Goal: Task Accomplishment & Management: Use online tool/utility

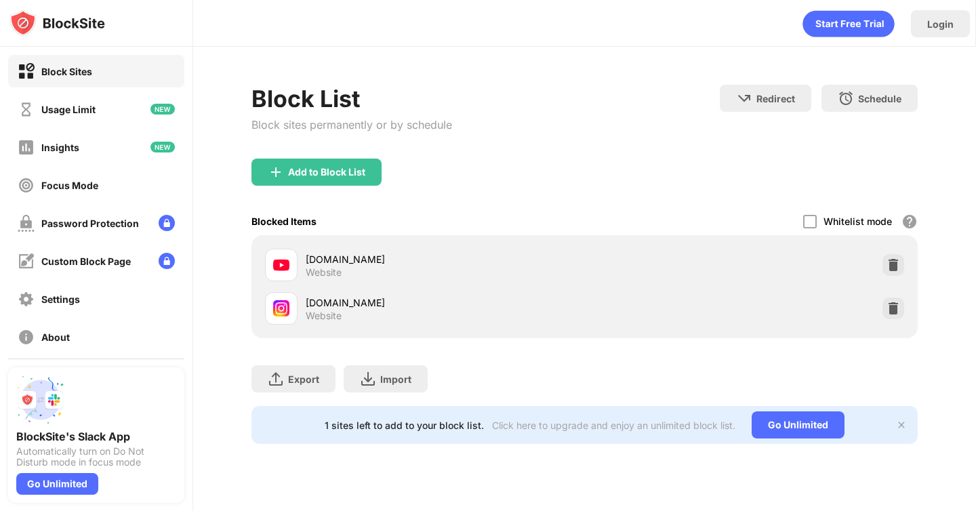
click at [904, 309] on div "[DOMAIN_NAME] Website" at bounding box center [584, 308] width 649 height 43
click at [891, 306] on img at bounding box center [894, 309] width 14 height 14
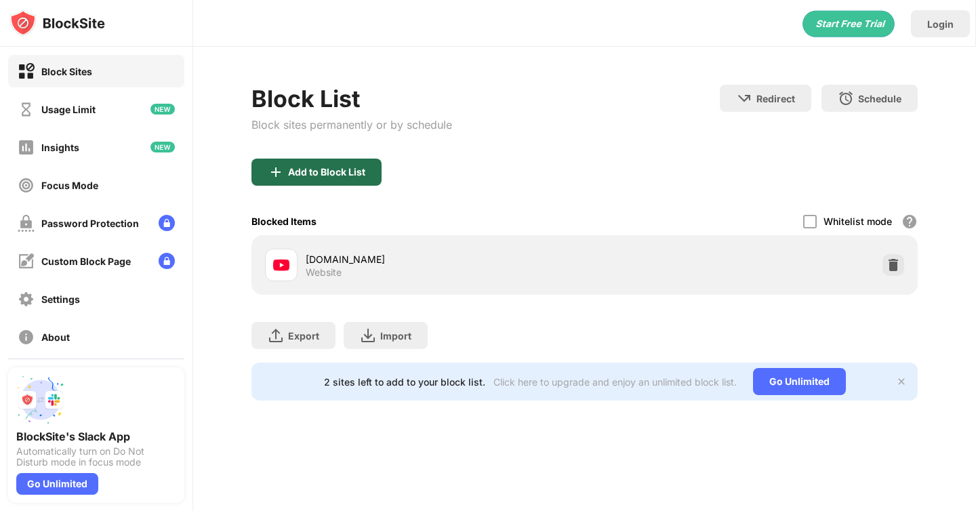
click at [373, 178] on div "Add to Block List" at bounding box center [316, 172] width 130 height 27
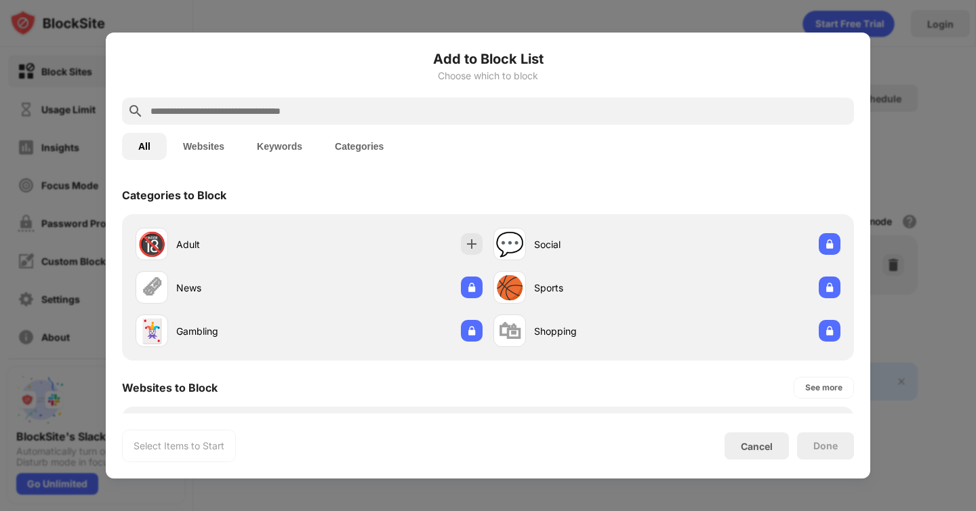
click at [452, 112] on input "text" at bounding box center [499, 111] width 700 height 16
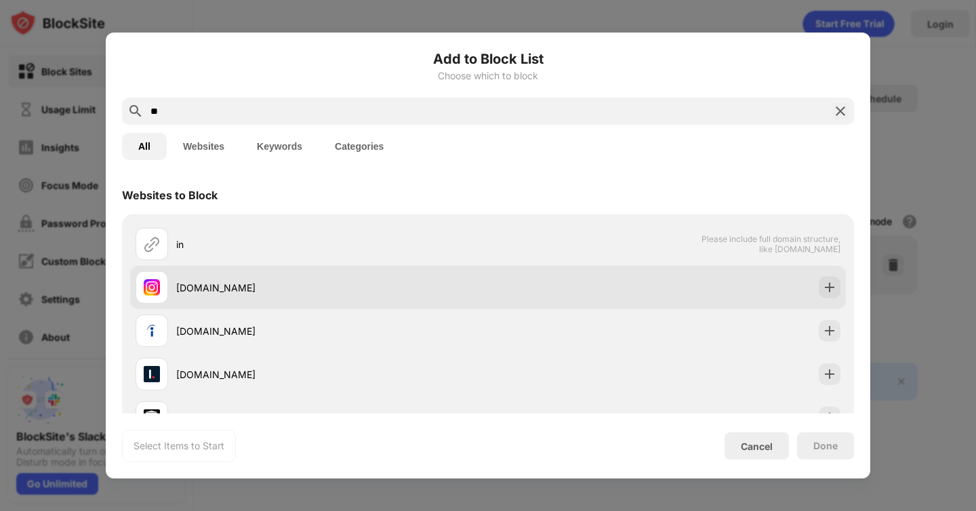
type input "**"
click at [388, 302] on div "[DOMAIN_NAME]" at bounding box center [312, 287] width 352 height 33
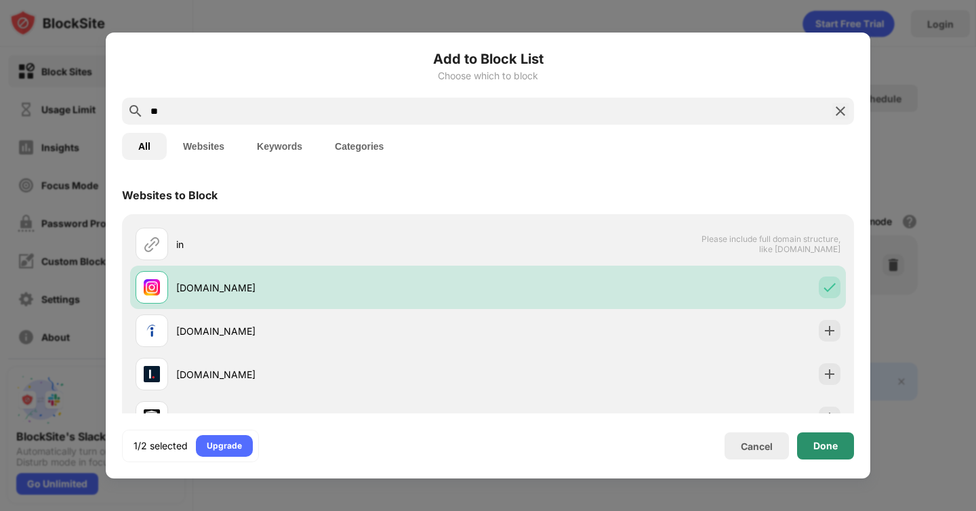
click at [805, 440] on div "Done" at bounding box center [825, 445] width 57 height 27
